Goal: Task Accomplishment & Management: Complete application form

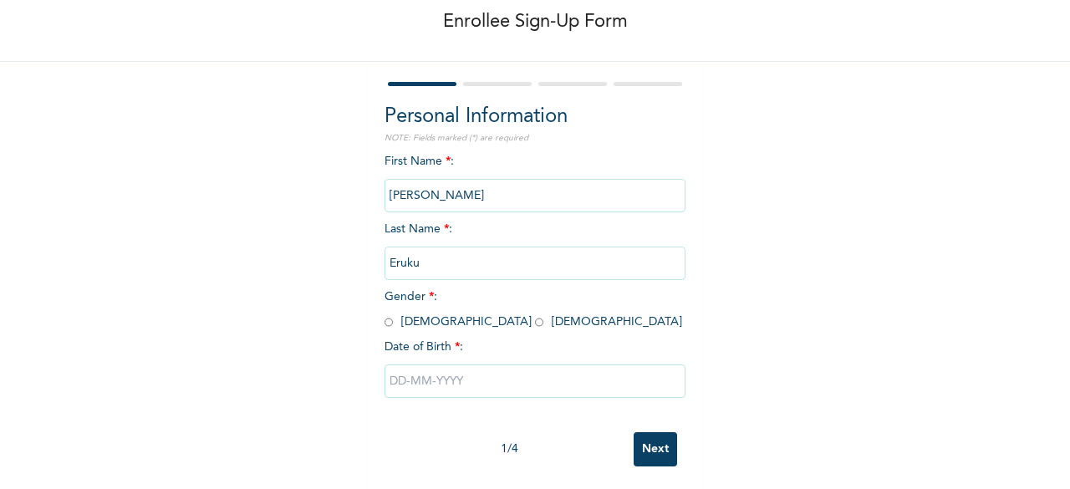
scroll to position [100, 0]
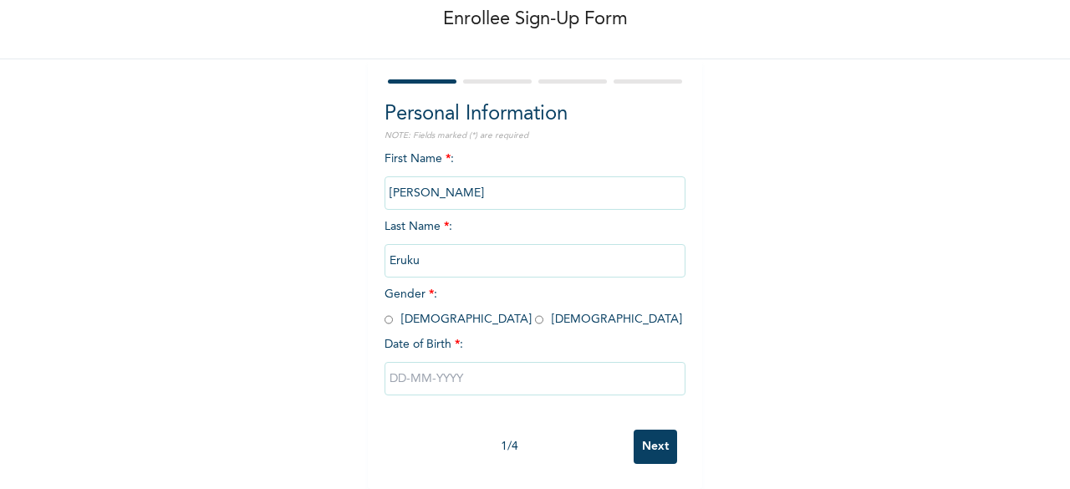
click at [384, 312] on input "radio" at bounding box center [388, 320] width 8 height 16
radio input "true"
drag, startPoint x: 401, startPoint y: 376, endPoint x: 398, endPoint y: 385, distance: 9.8
click at [398, 383] on div at bounding box center [534, 378] width 301 height 50
click at [396, 362] on input "text" at bounding box center [534, 378] width 301 height 33
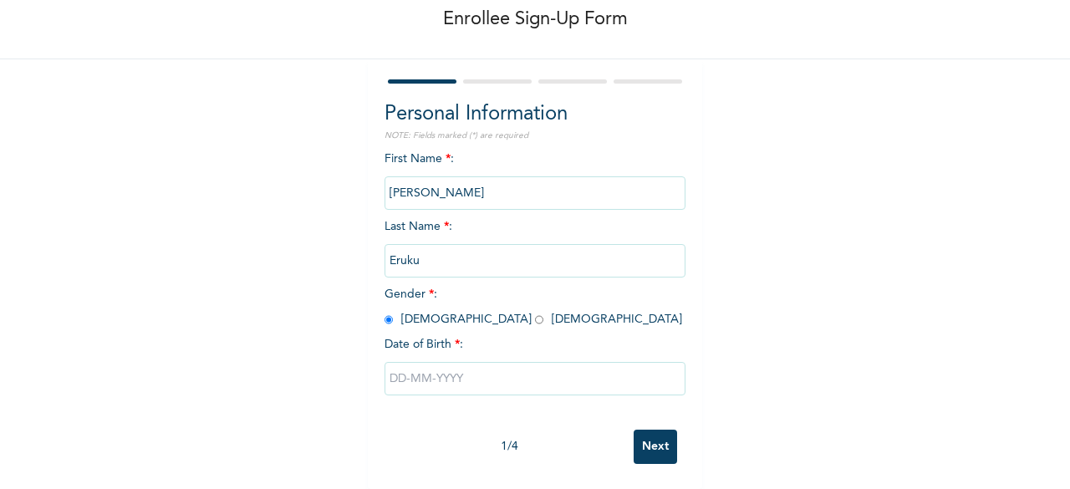
select select "9"
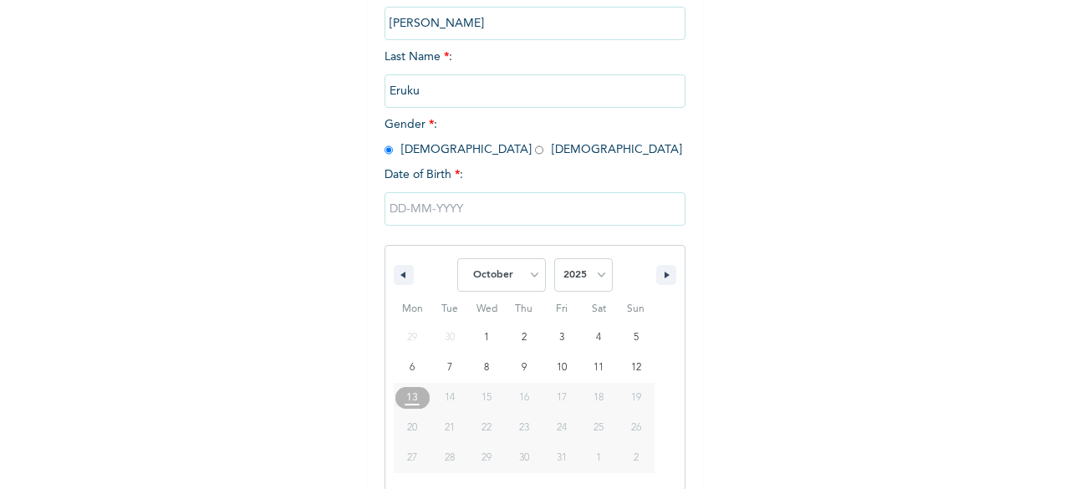
scroll to position [272, 0]
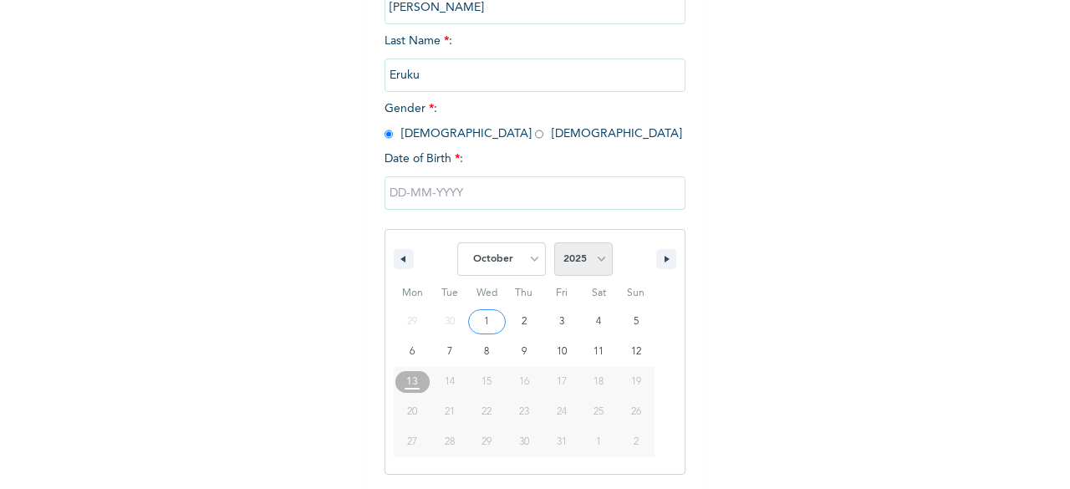
click at [592, 261] on select "2025 2024 2023 2022 2021 2020 2019 2018 2017 2016 2015 2014 2013 2012 2011 2010…" at bounding box center [583, 258] width 58 height 33
select select "1995"
click at [554, 244] on select "2025 2024 2023 2022 2021 2020 2019 2018 2017 2016 2015 2014 2013 2012 2011 2010…" at bounding box center [583, 258] width 58 height 33
click at [534, 264] on select "January February March April May June July August September October November De…" at bounding box center [501, 258] width 89 height 33
select select "7"
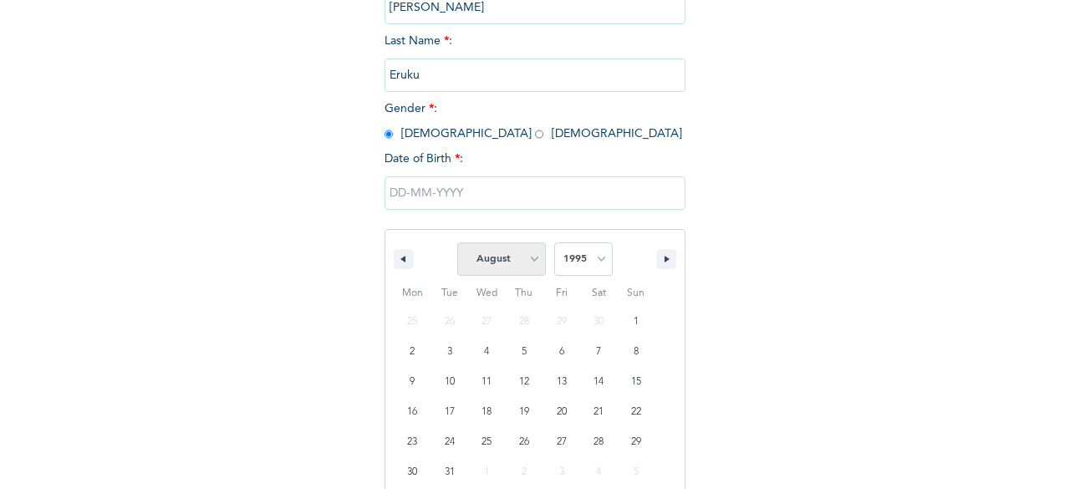
click at [457, 244] on select "January February March April May June July August September October November De…" at bounding box center [501, 258] width 89 height 33
type input "[DATE]"
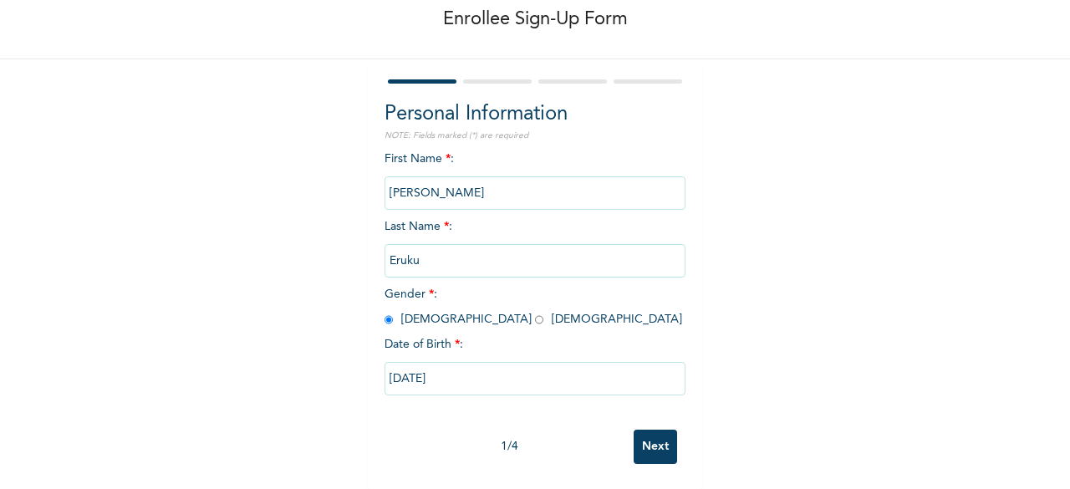
click at [652, 434] on input "Next" at bounding box center [654, 447] width 43 height 34
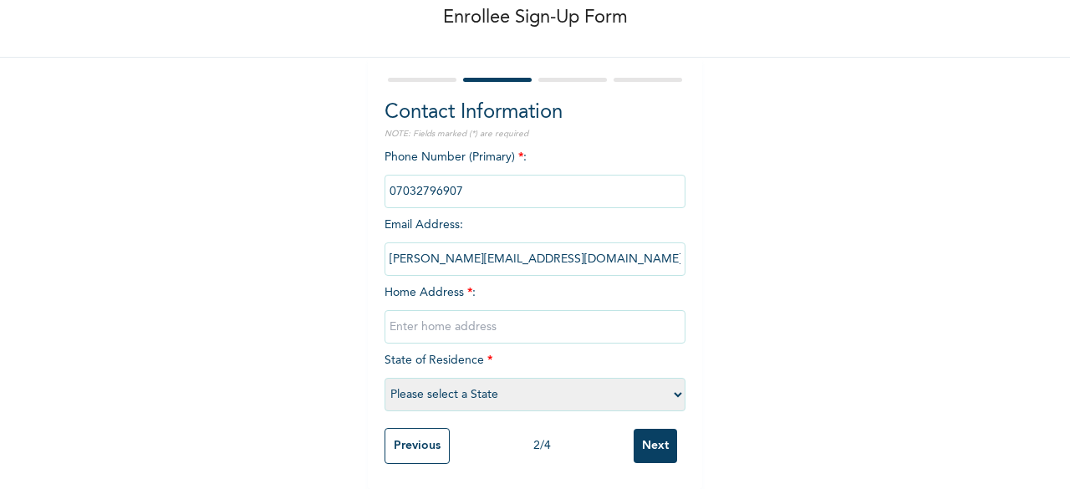
click at [513, 184] on input "phone" at bounding box center [534, 191] width 301 height 33
drag, startPoint x: 513, startPoint y: 184, endPoint x: 381, endPoint y: 183, distance: 132.0
click at [384, 184] on input "phone" at bounding box center [534, 191] width 301 height 33
click at [470, 183] on input "phone" at bounding box center [534, 191] width 301 height 33
drag, startPoint x: 470, startPoint y: 183, endPoint x: 358, endPoint y: 171, distance: 113.4
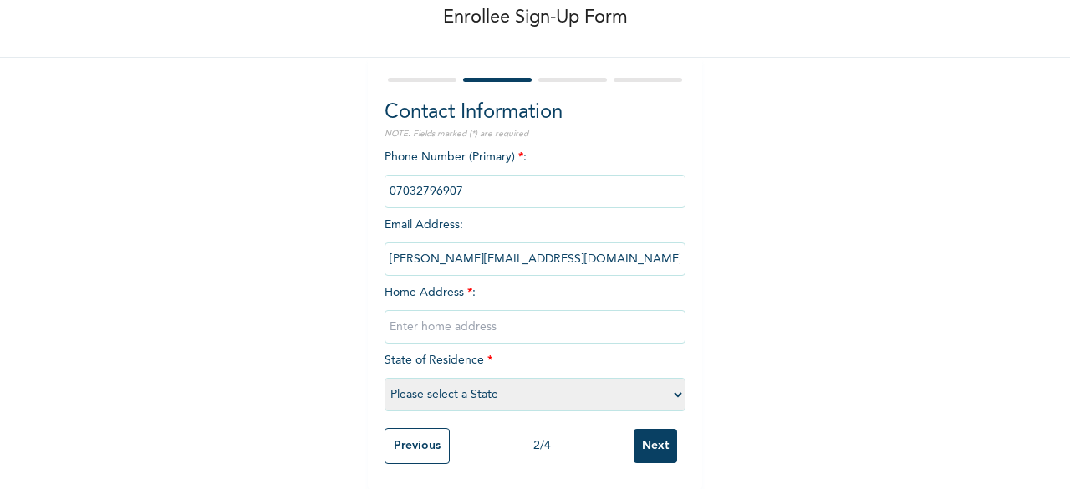
click at [358, 171] on div "Enrollee Sign-Up Form Contact Information NOTE: Fields marked (*) are required …" at bounding box center [535, 200] width 1070 height 577
click at [462, 183] on input "phone" at bounding box center [534, 191] width 301 height 33
click at [463, 175] on input "phone" at bounding box center [534, 191] width 301 height 33
click at [504, 247] on input "[PERSON_NAME][EMAIL_ADDRESS][DOMAIN_NAME]" at bounding box center [534, 258] width 301 height 33
click at [477, 176] on input "phone" at bounding box center [534, 191] width 301 height 33
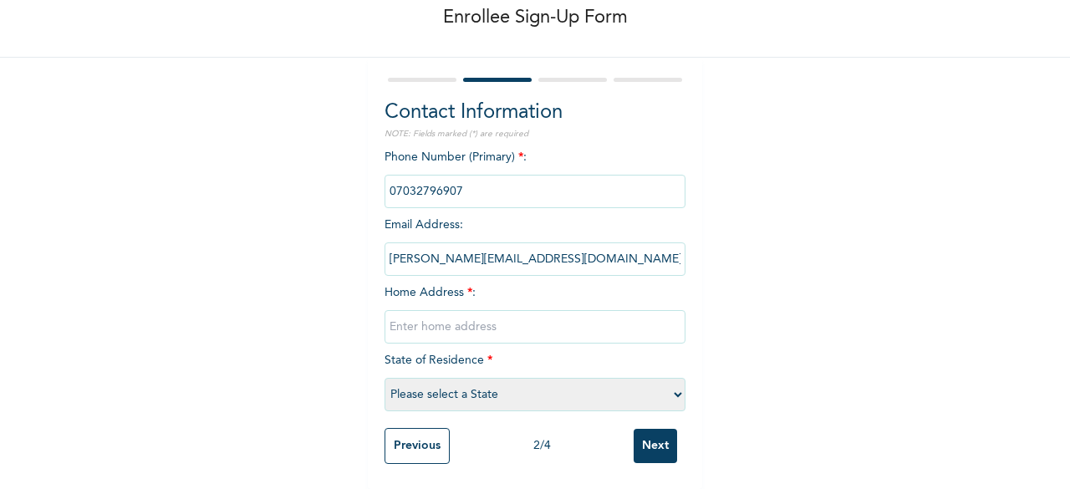
click at [478, 176] on input "phone" at bounding box center [534, 191] width 301 height 33
click at [478, 177] on input "phone" at bounding box center [534, 191] width 301 height 33
click at [478, 179] on input "phone" at bounding box center [534, 191] width 301 height 33
click at [420, 180] on input "phone" at bounding box center [534, 191] width 301 height 33
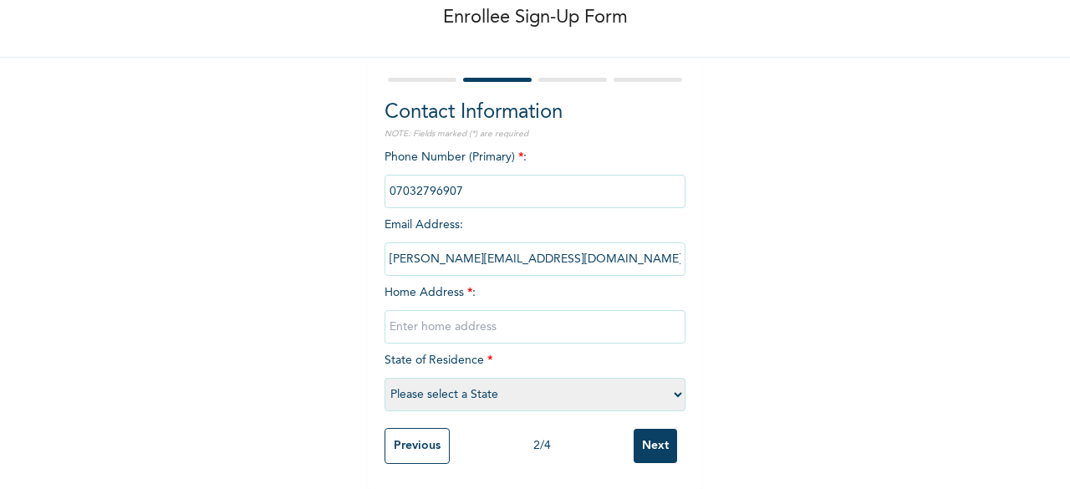
click at [420, 180] on input "phone" at bounding box center [534, 191] width 301 height 33
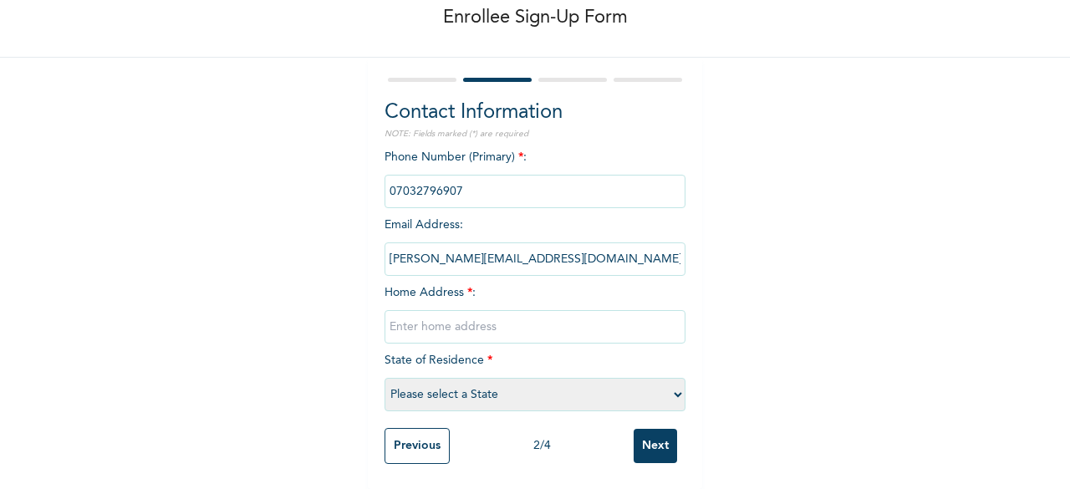
drag, startPoint x: 420, startPoint y: 180, endPoint x: 462, endPoint y: 181, distance: 42.6
click at [455, 180] on input "phone" at bounding box center [534, 191] width 301 height 33
click at [471, 317] on input "text" at bounding box center [534, 326] width 301 height 33
type input "[STREET_ADDRESS][PERSON_NAME]"
select select "25"
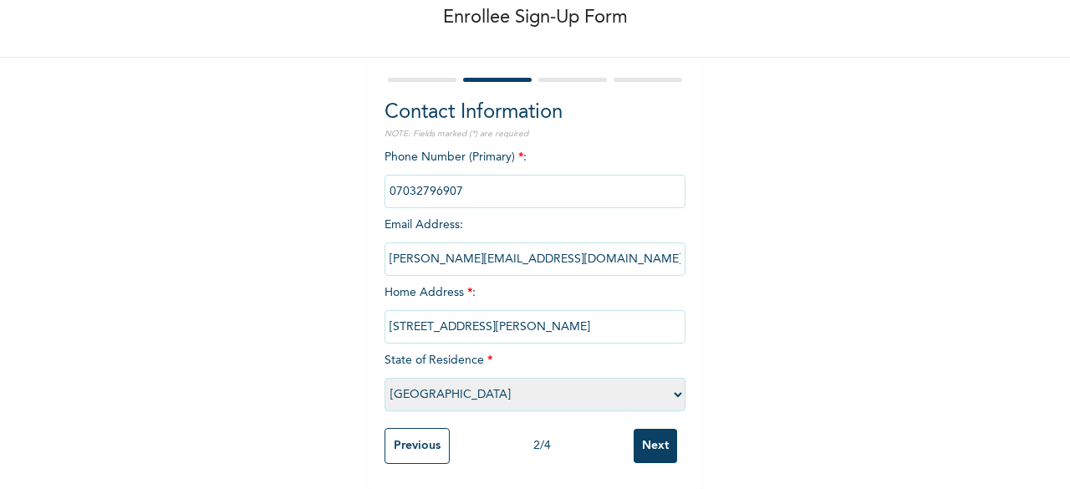
click at [478, 318] on input "[STREET_ADDRESS][PERSON_NAME]" at bounding box center [534, 326] width 301 height 33
type input "[STREET_ADDRESS][PERSON_NAME] Odofin"
click at [637, 432] on input "Next" at bounding box center [654, 446] width 43 height 34
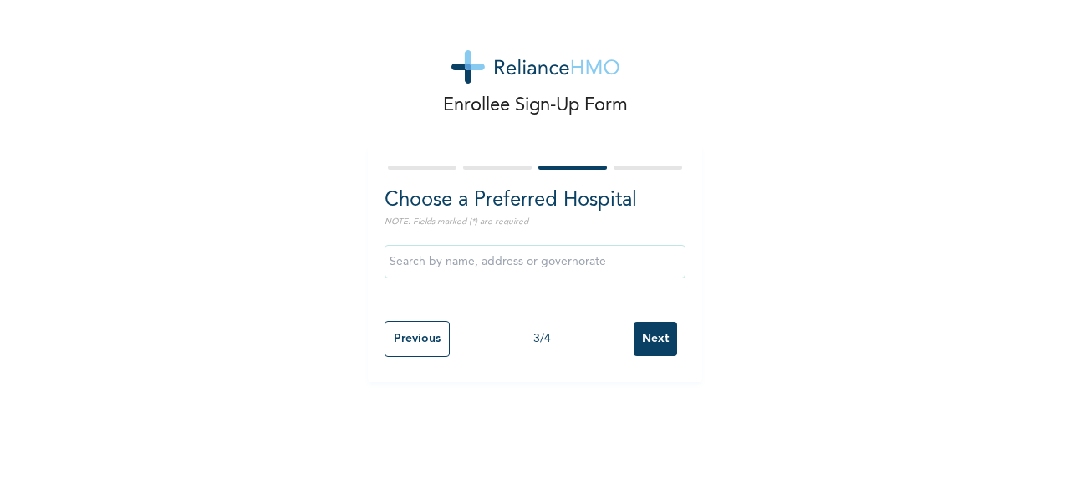
scroll to position [0, 0]
click at [638, 330] on input "Next" at bounding box center [654, 339] width 43 height 34
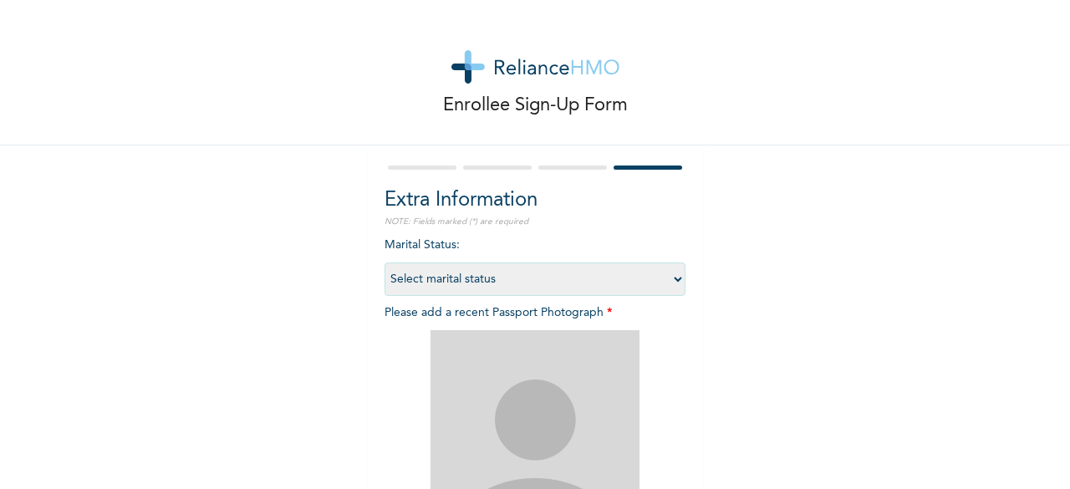
click at [448, 282] on select "Select marital status [DEMOGRAPHIC_DATA] Married [DEMOGRAPHIC_DATA] Widow/[DEMO…" at bounding box center [534, 278] width 301 height 33
select select "1"
click at [384, 262] on select "Select marital status [DEMOGRAPHIC_DATA] Married [DEMOGRAPHIC_DATA] Widow/[DEMO…" at bounding box center [534, 278] width 301 height 33
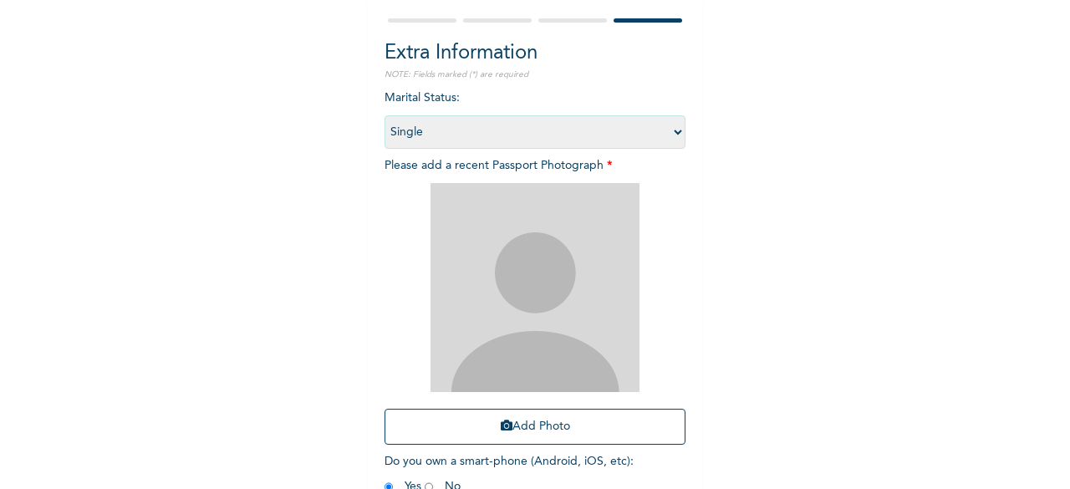
scroll to position [167, 0]
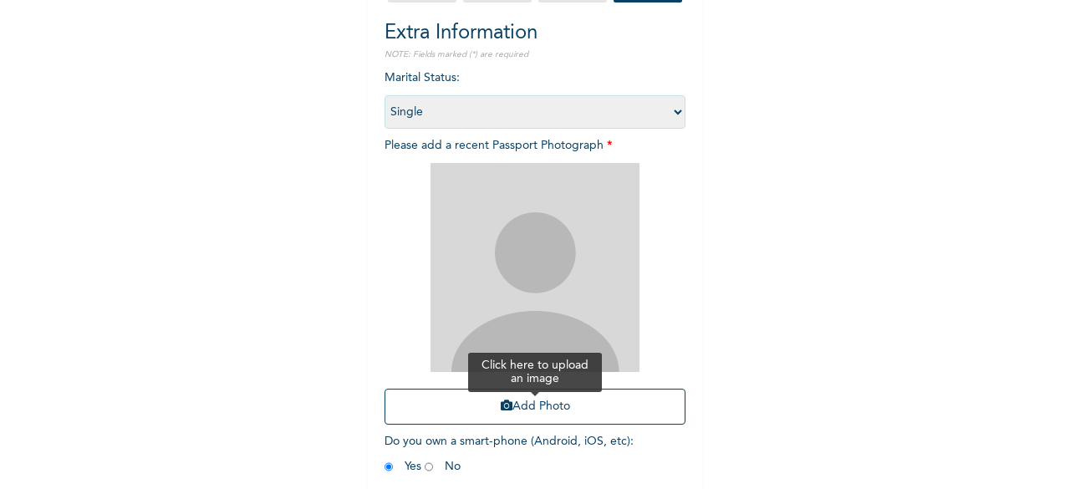
click at [546, 402] on button "Add Photo" at bounding box center [534, 407] width 301 height 36
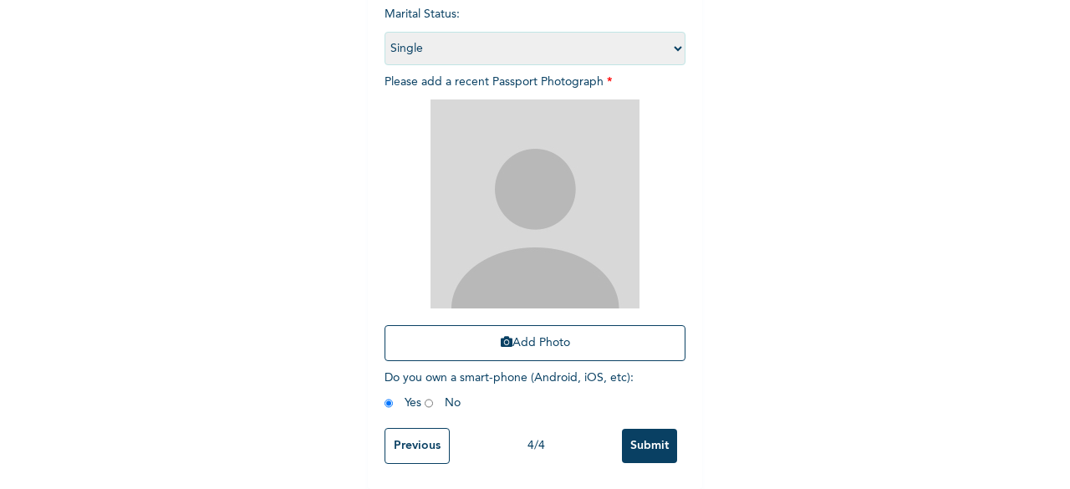
scroll to position [244, 0]
click at [643, 429] on input "Submit" at bounding box center [649, 446] width 55 height 34
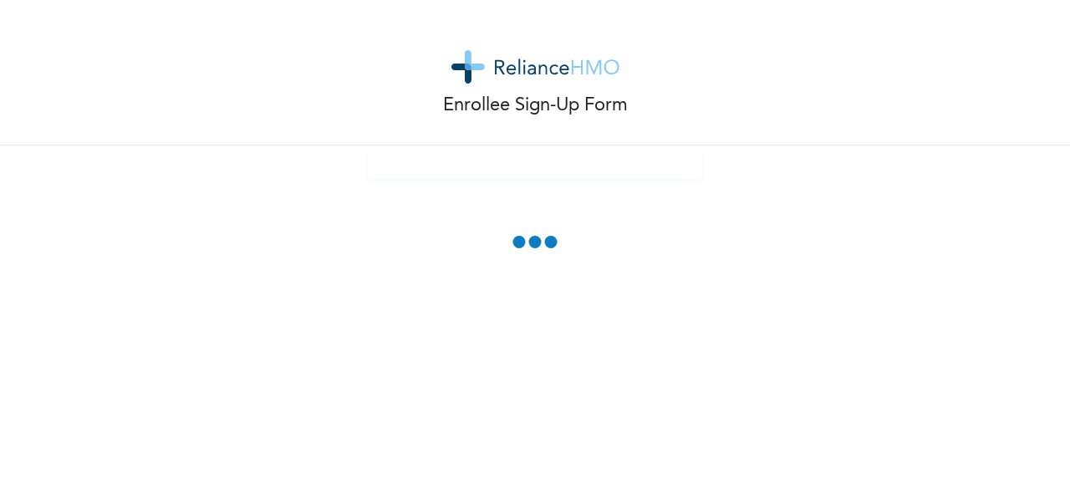
scroll to position [151, 0]
